Goal: Browse casually: Explore the website without a specific task or goal

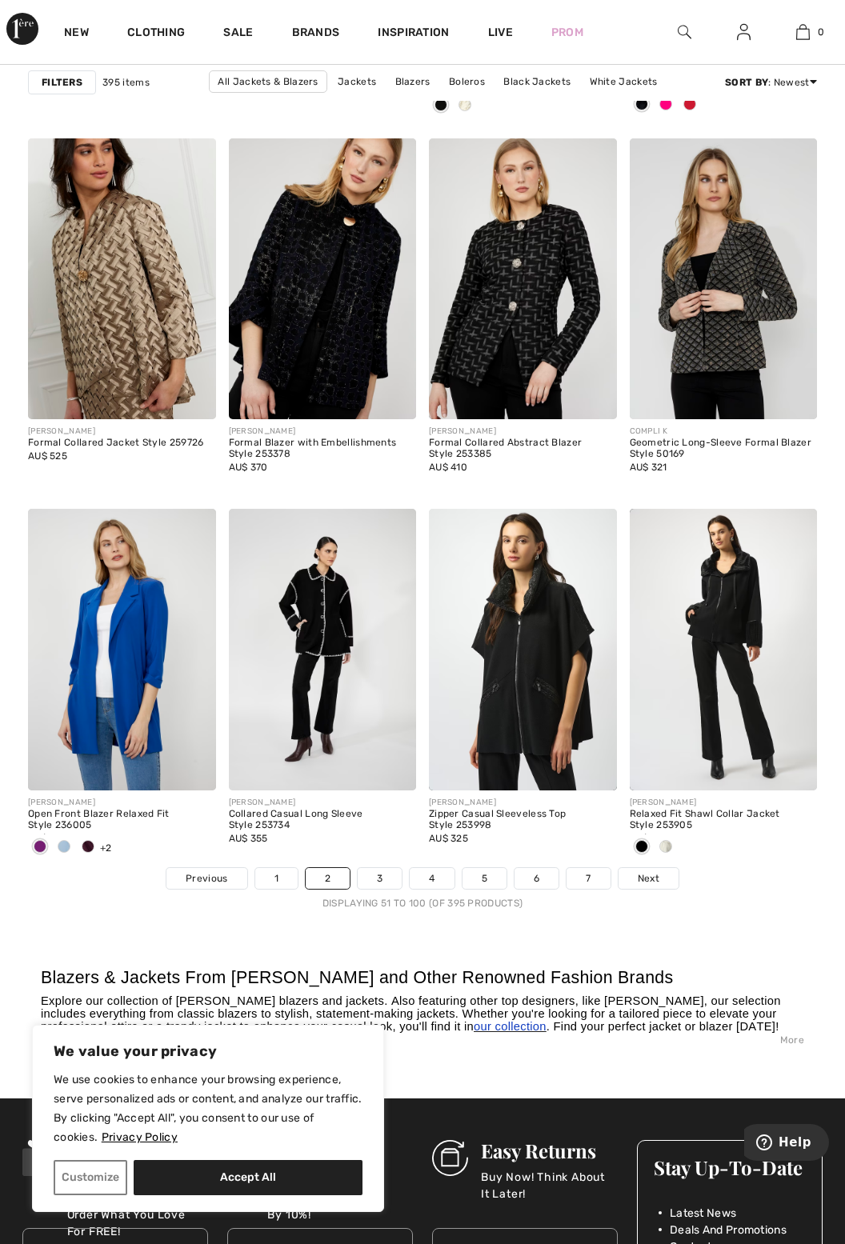
scroll to position [5033, 0]
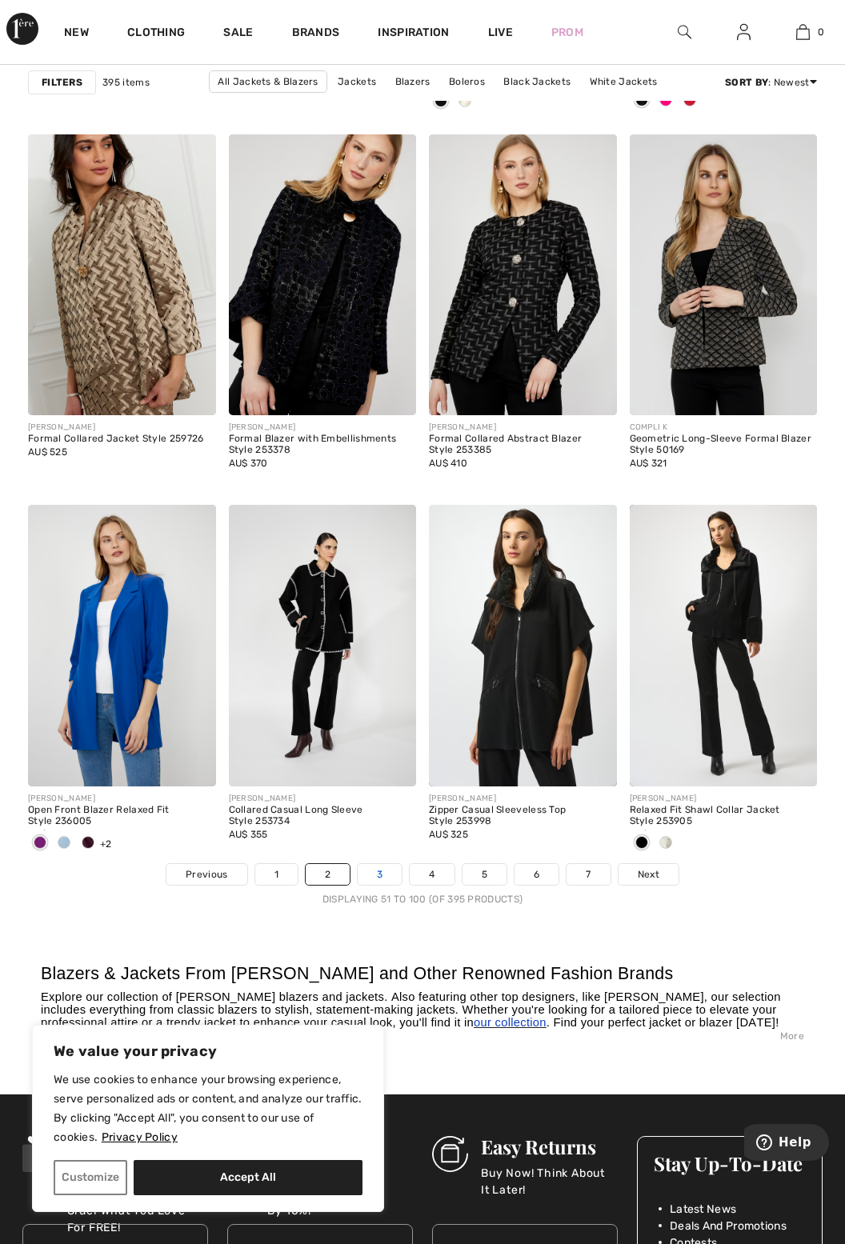
click at [384, 864] on link "3" at bounding box center [380, 874] width 44 height 21
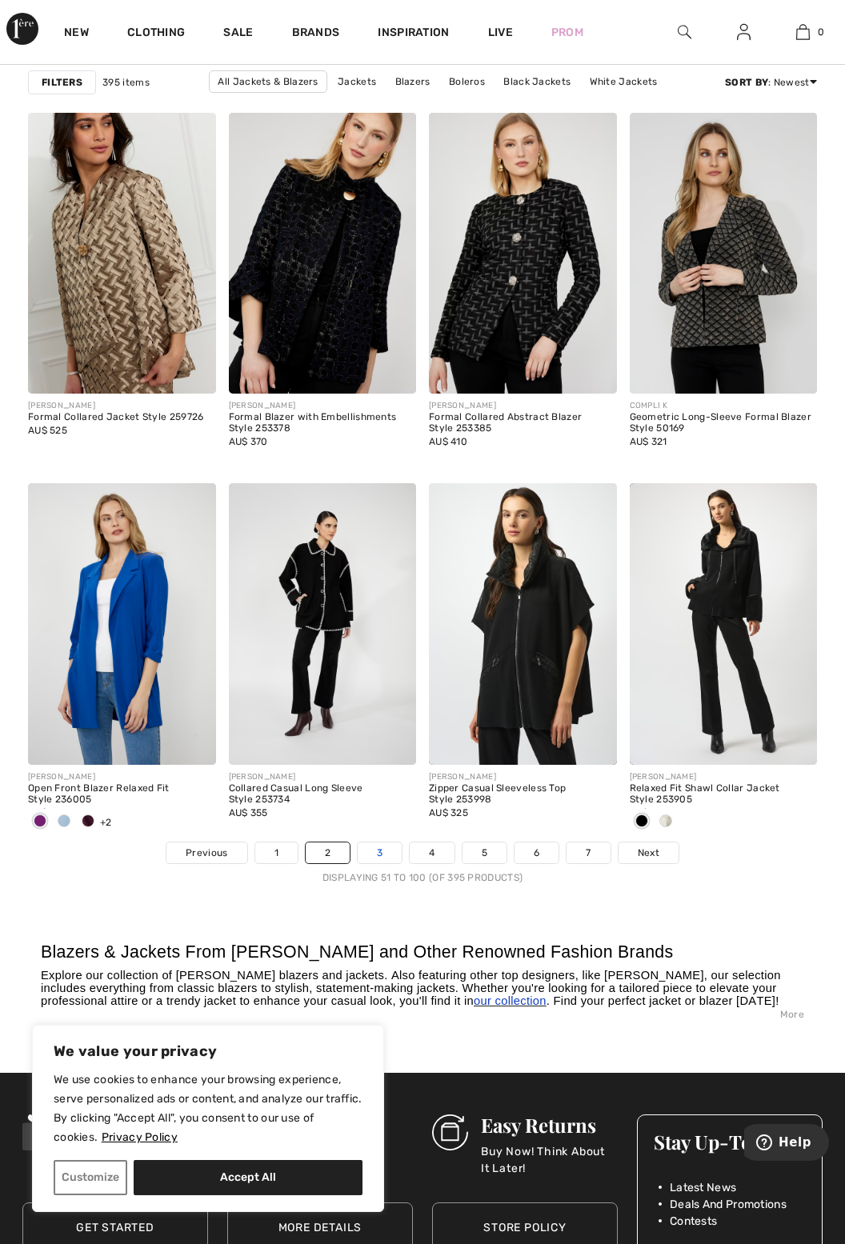
scroll to position [5084, 0]
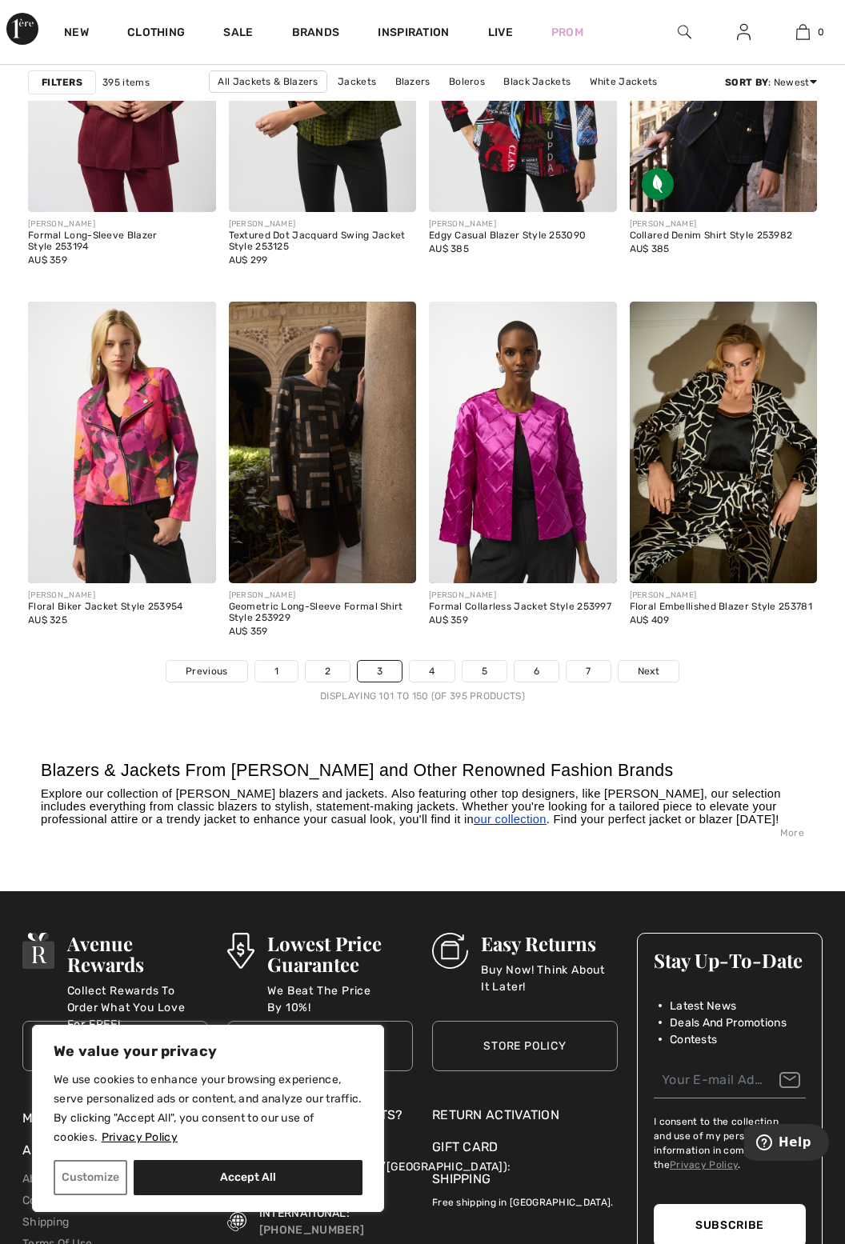
scroll to position [5237, 0]
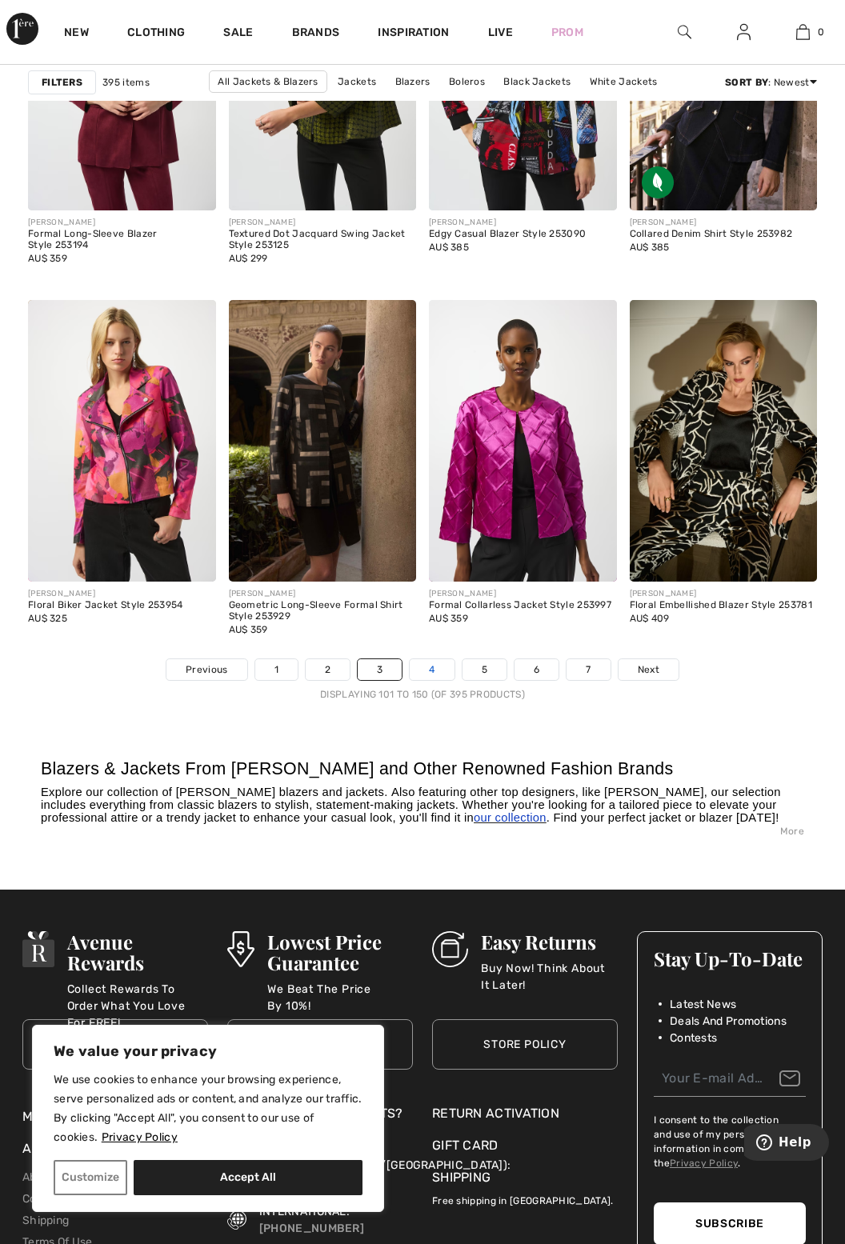
click at [439, 663] on link "4" at bounding box center [432, 669] width 44 height 21
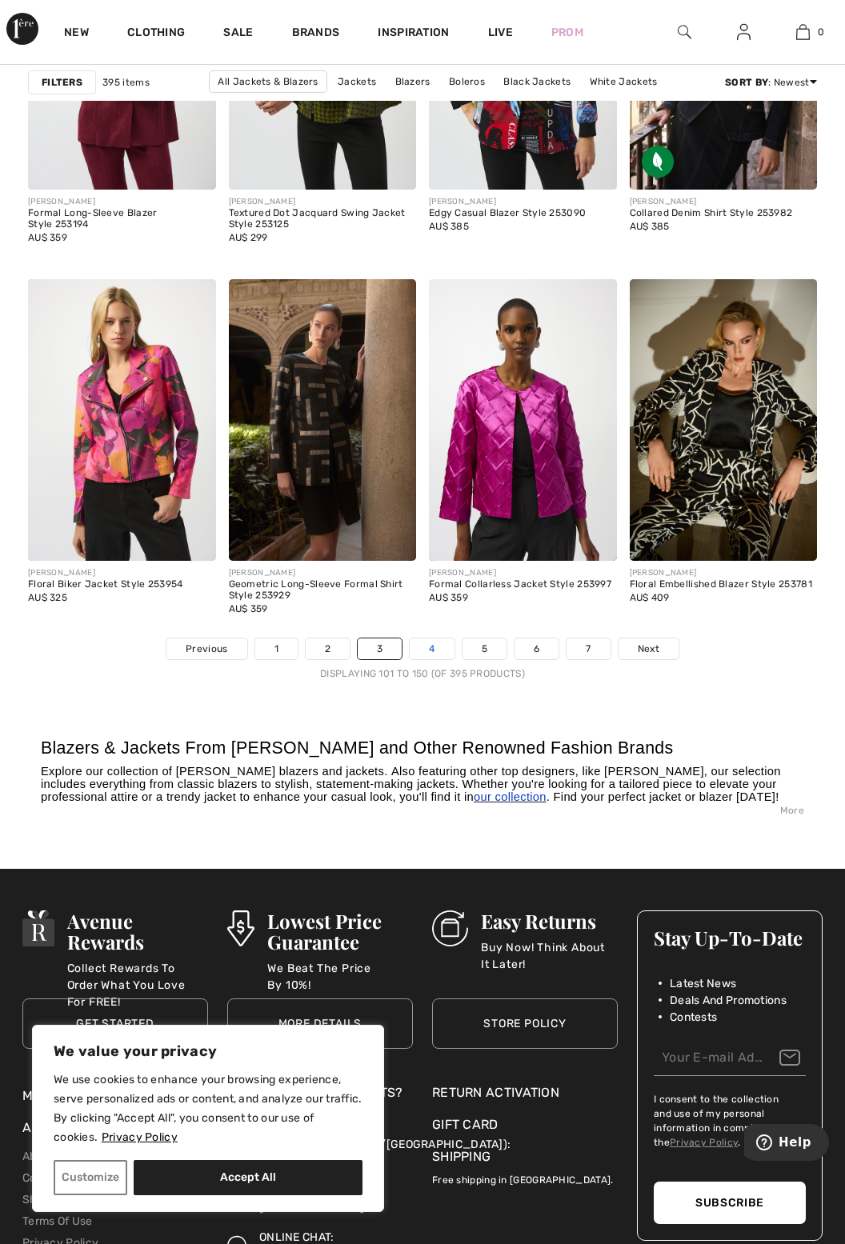
scroll to position [5289, 0]
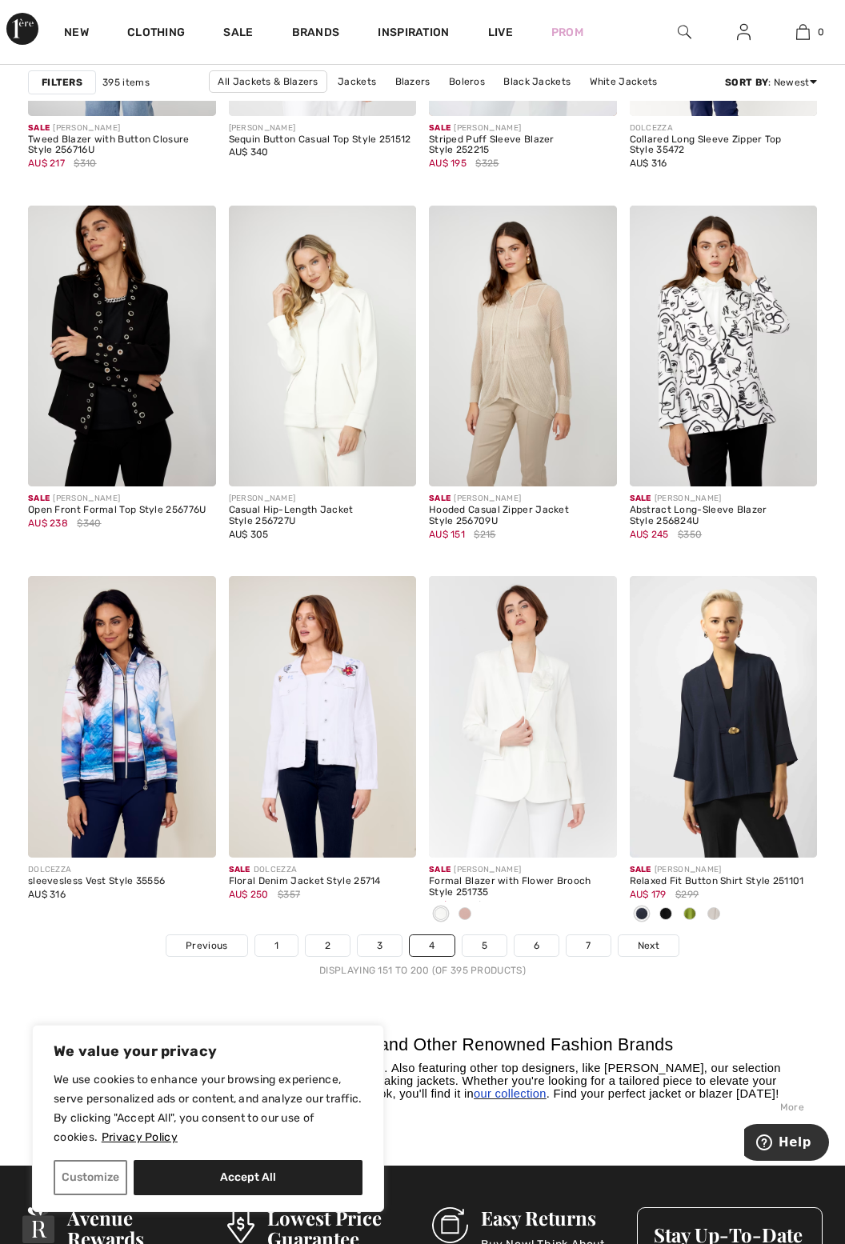
scroll to position [4962, 0]
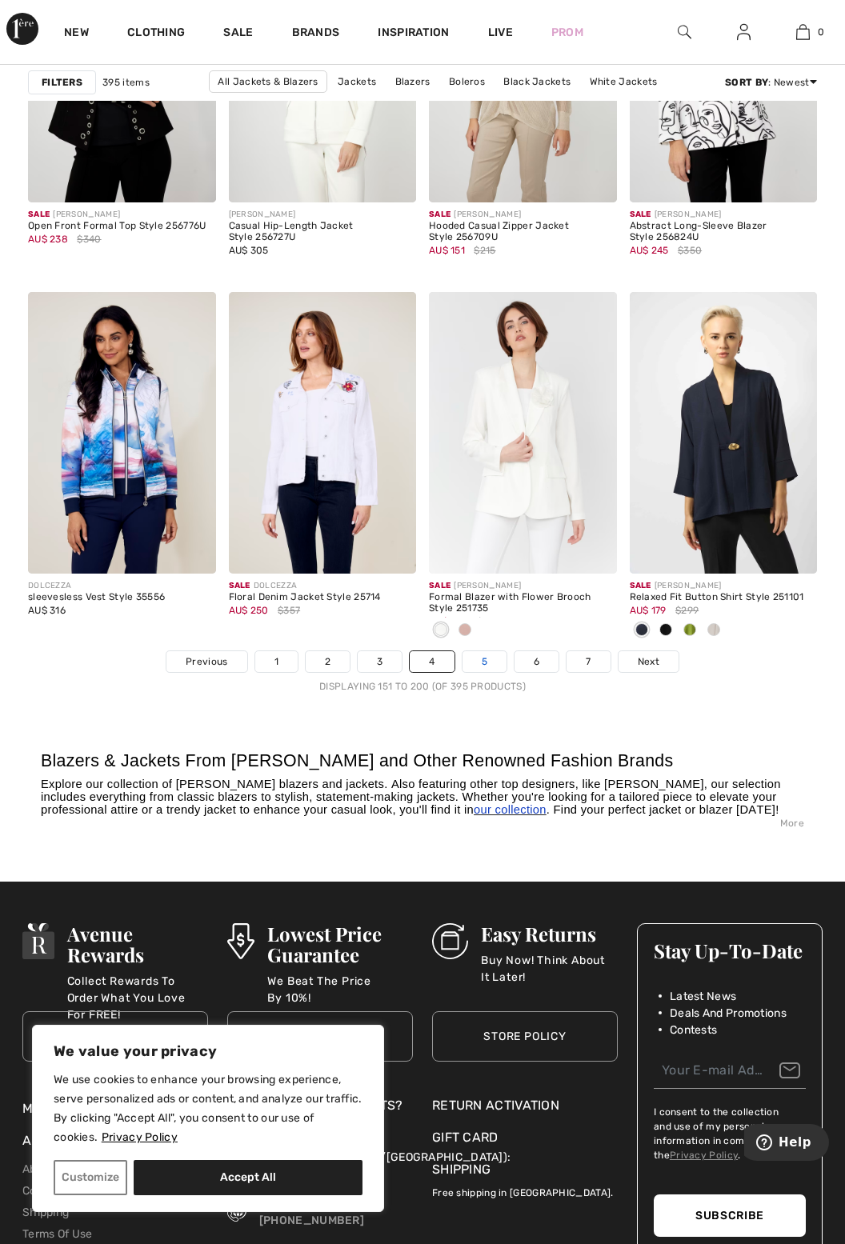
click at [477, 651] on link "5" at bounding box center [484, 661] width 44 height 21
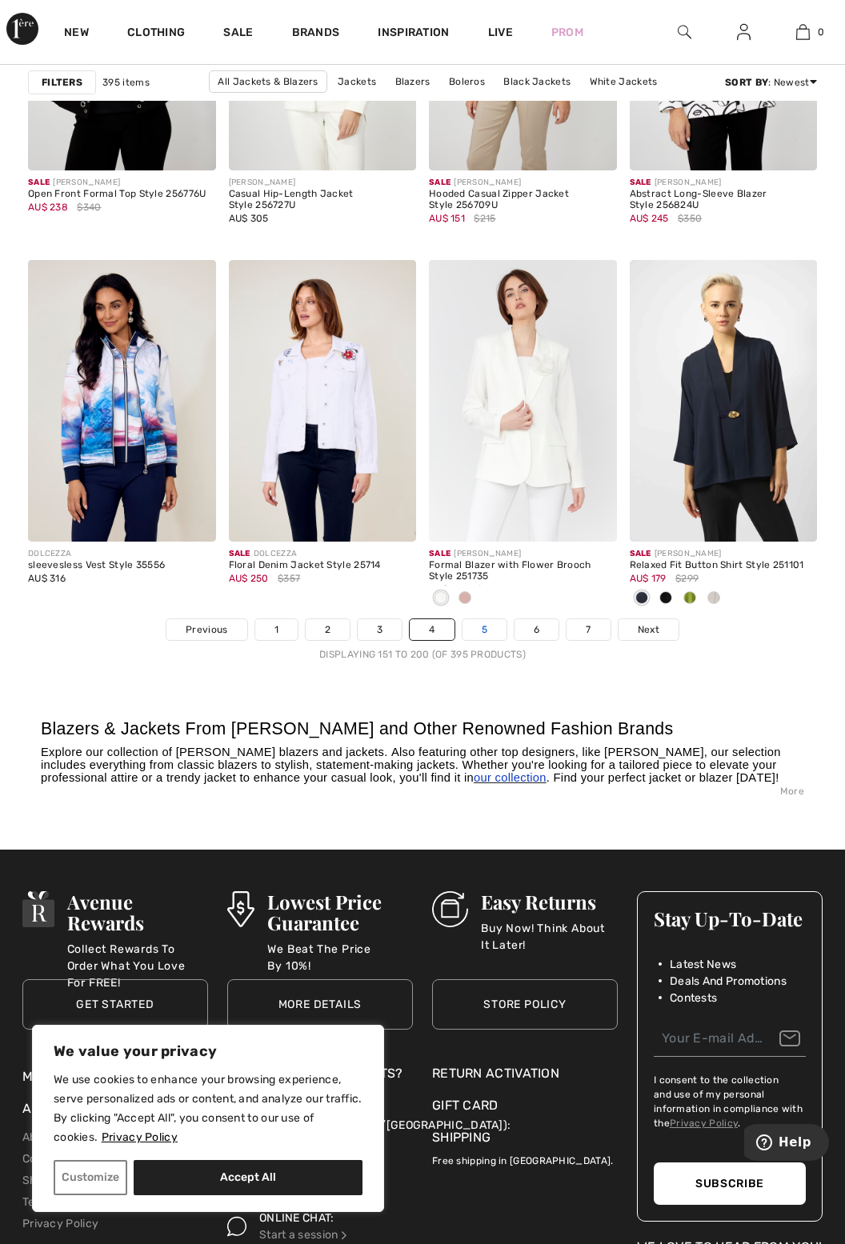
scroll to position [5297, 0]
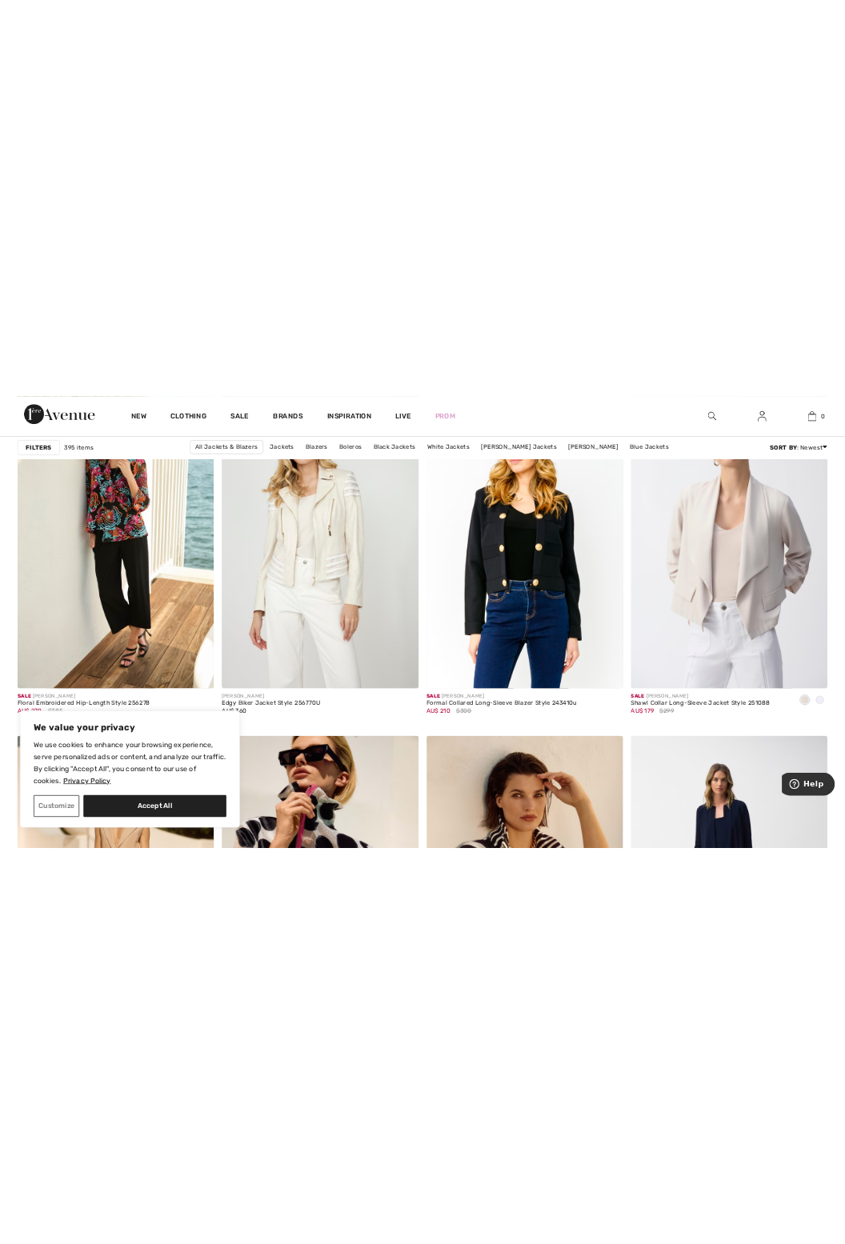
scroll to position [5245, 0]
